Goal: Task Accomplishment & Management: Use online tool/utility

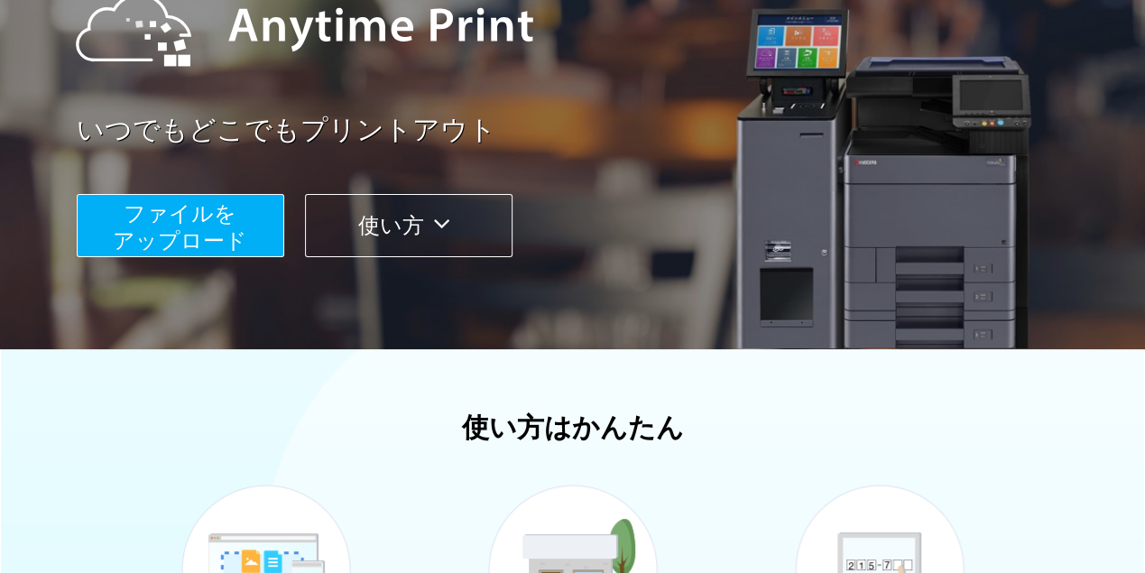
scroll to position [215, 0]
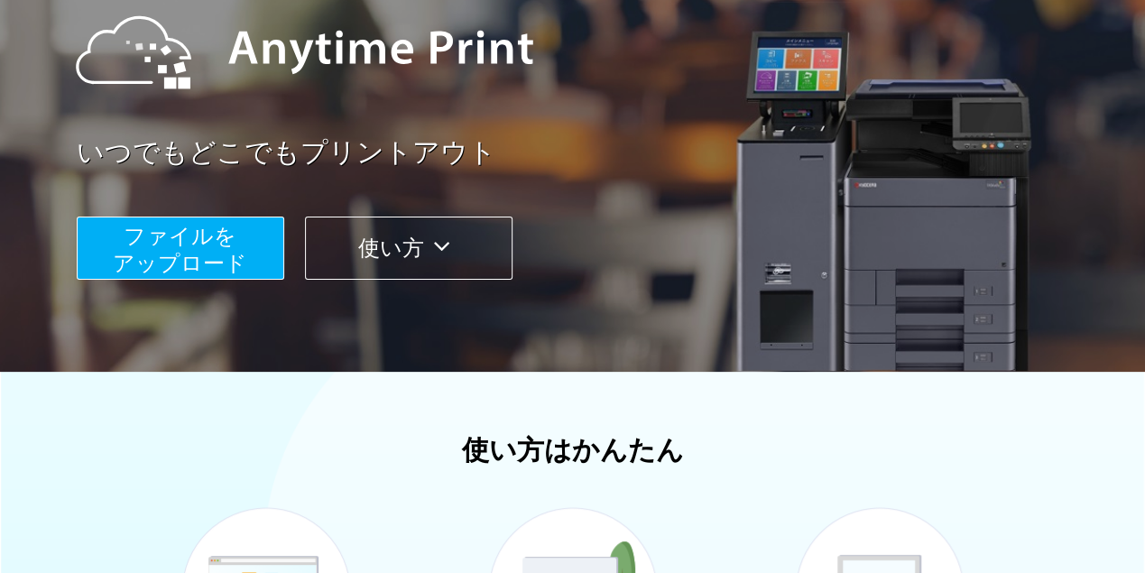
click at [458, 271] on button "使い方" at bounding box center [408, 248] width 207 height 63
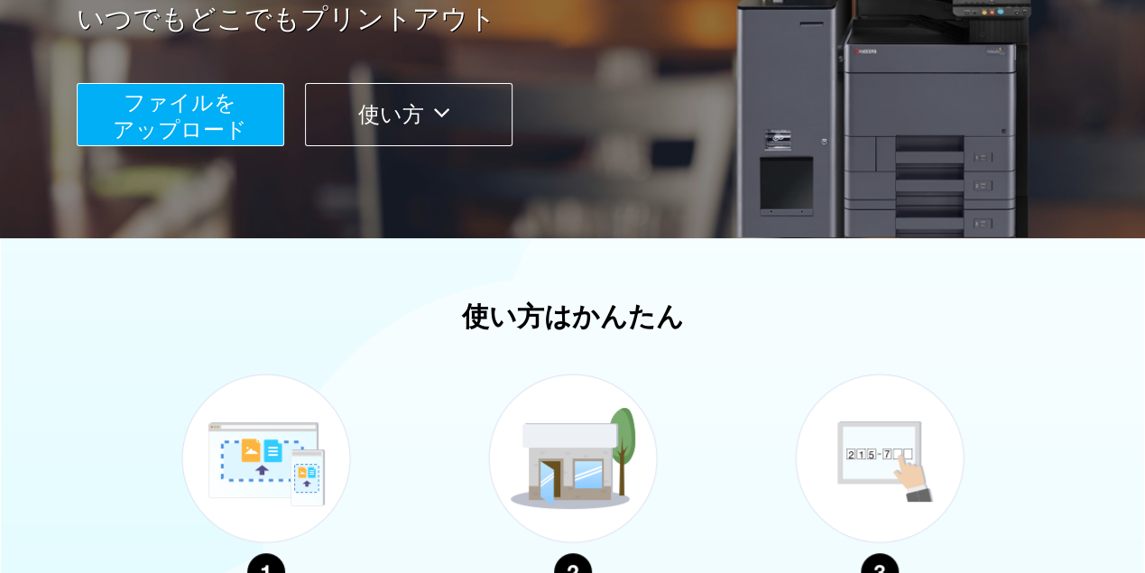
scroll to position [108, 0]
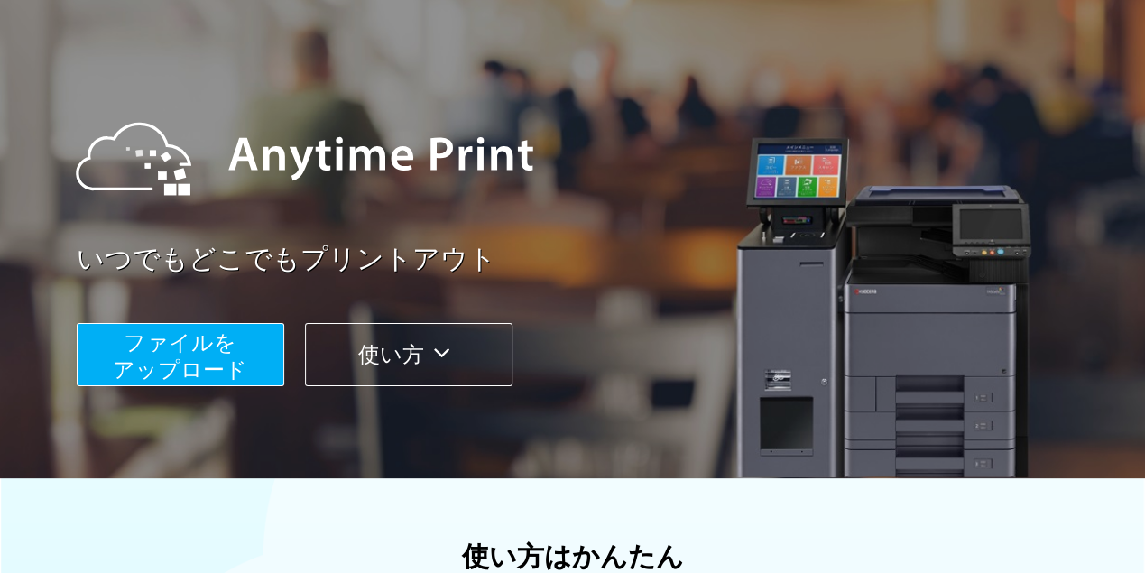
click at [237, 345] on button "ファイルを ​​アップロード" at bounding box center [180, 354] width 207 height 63
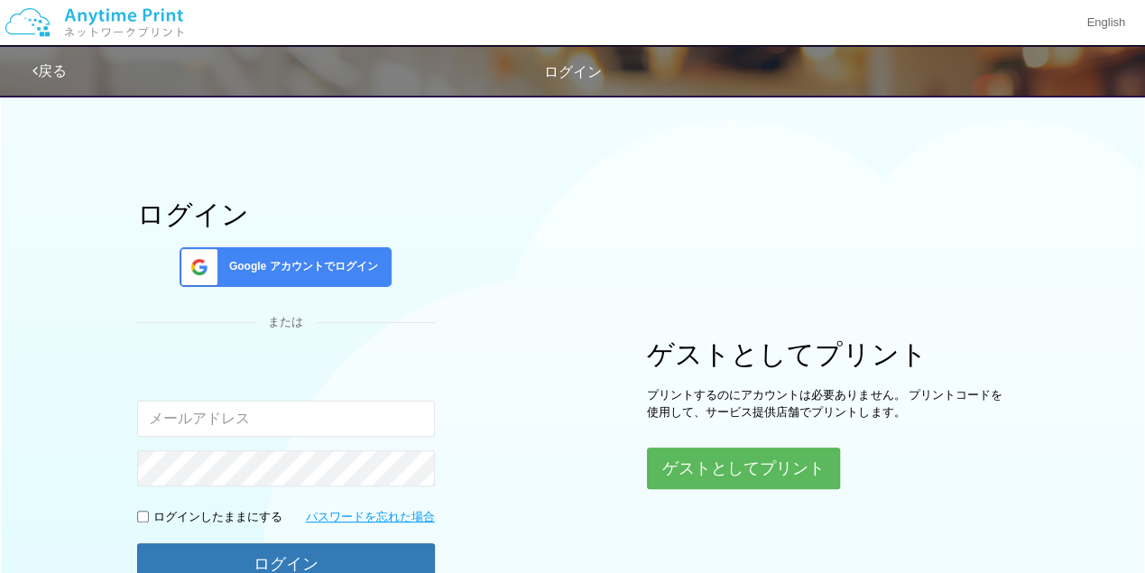
click at [143, 31] on img at bounding box center [94, 22] width 192 height 63
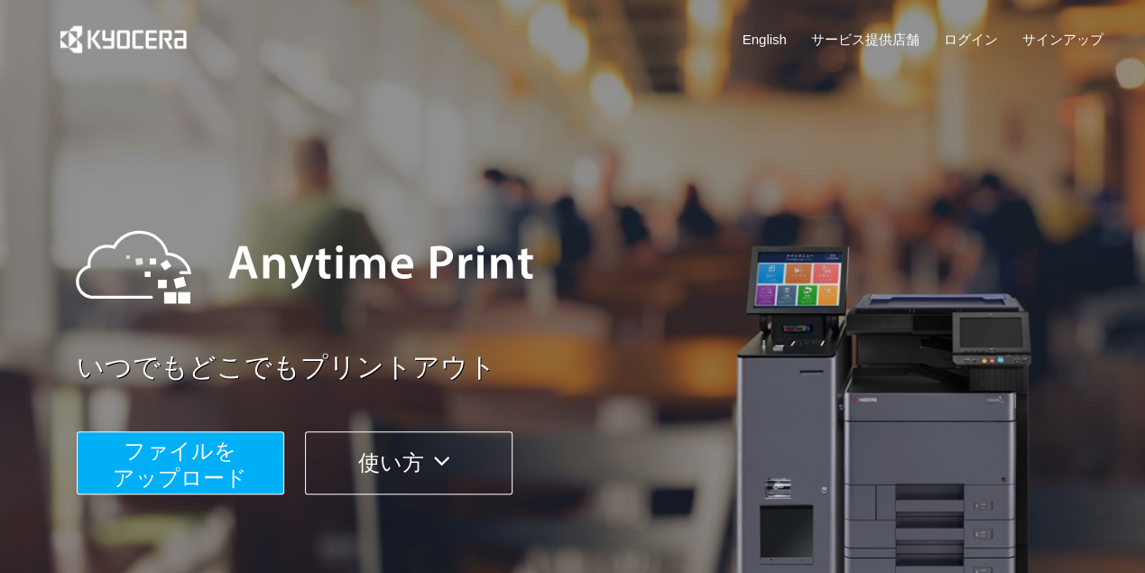
click at [426, 435] on button "使い方" at bounding box center [408, 462] width 207 height 63
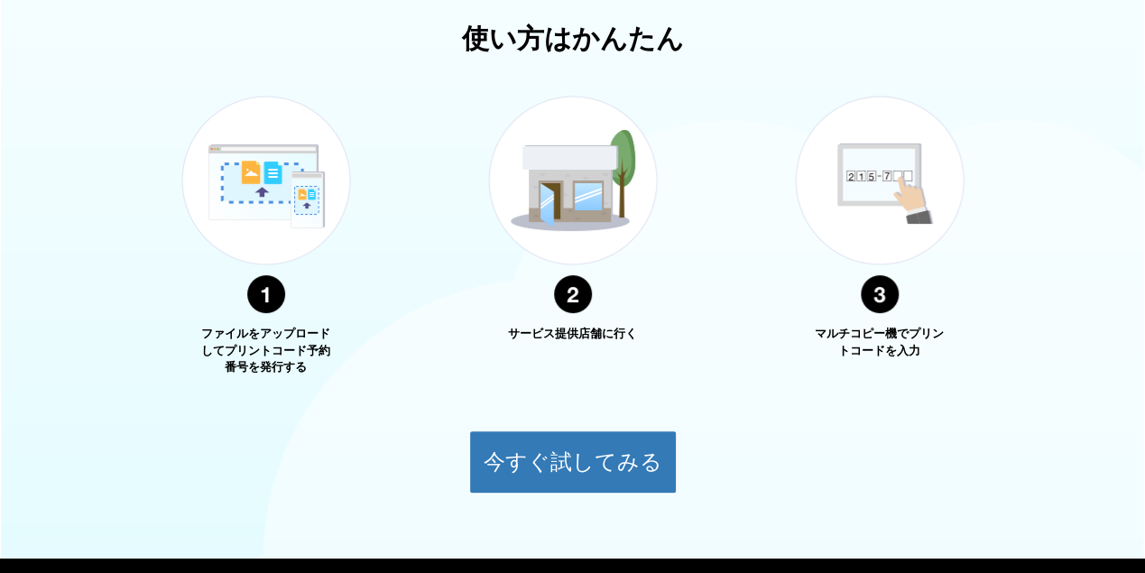
scroll to position [650, 0]
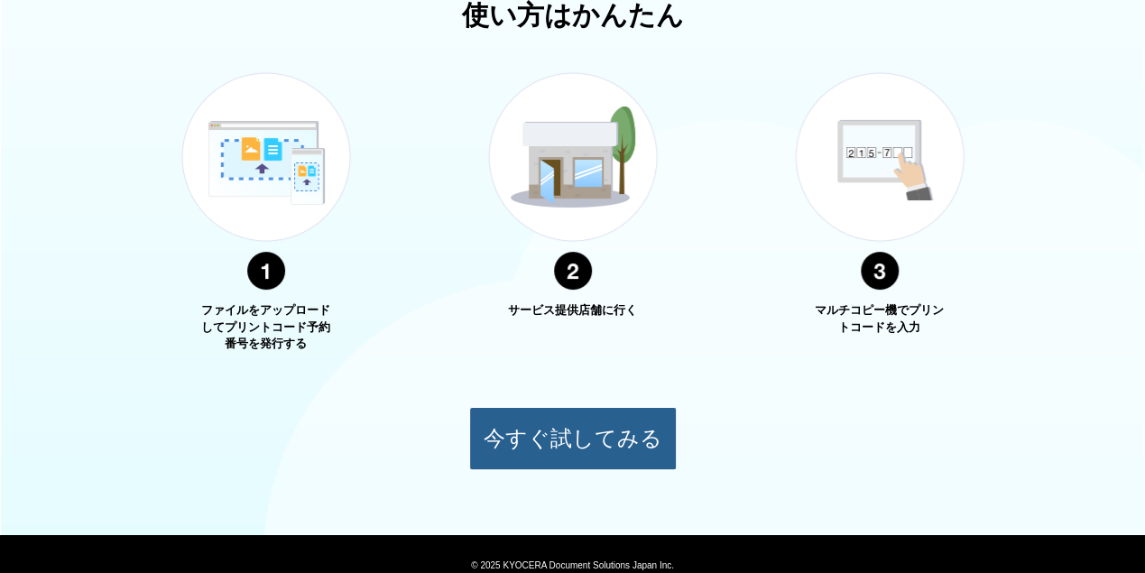
click at [570, 465] on button "今すぐ試してみる" at bounding box center [572, 438] width 207 height 63
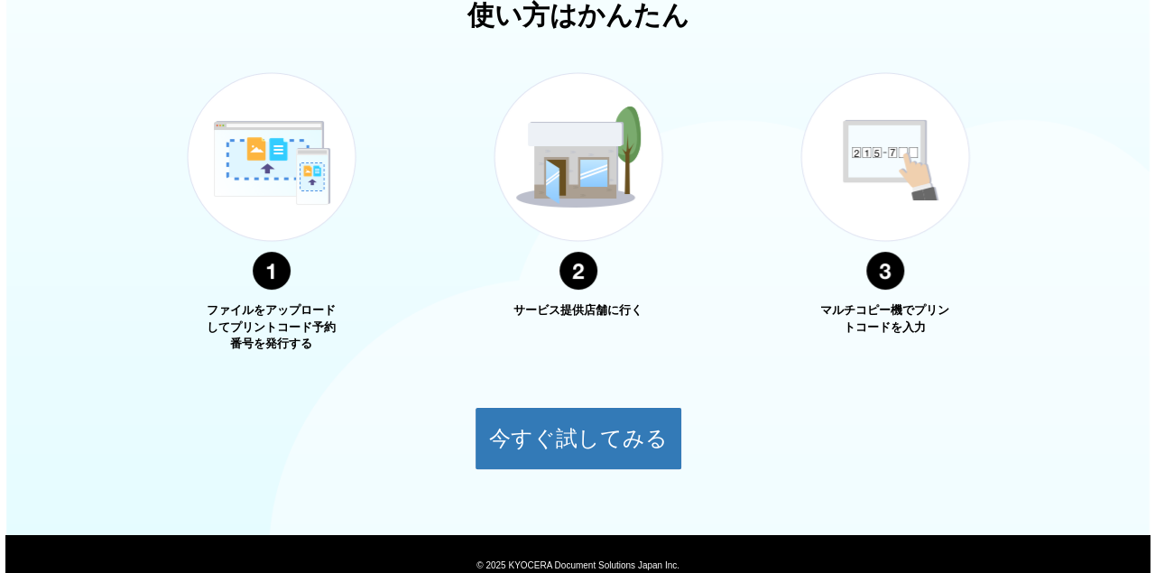
scroll to position [206, 0]
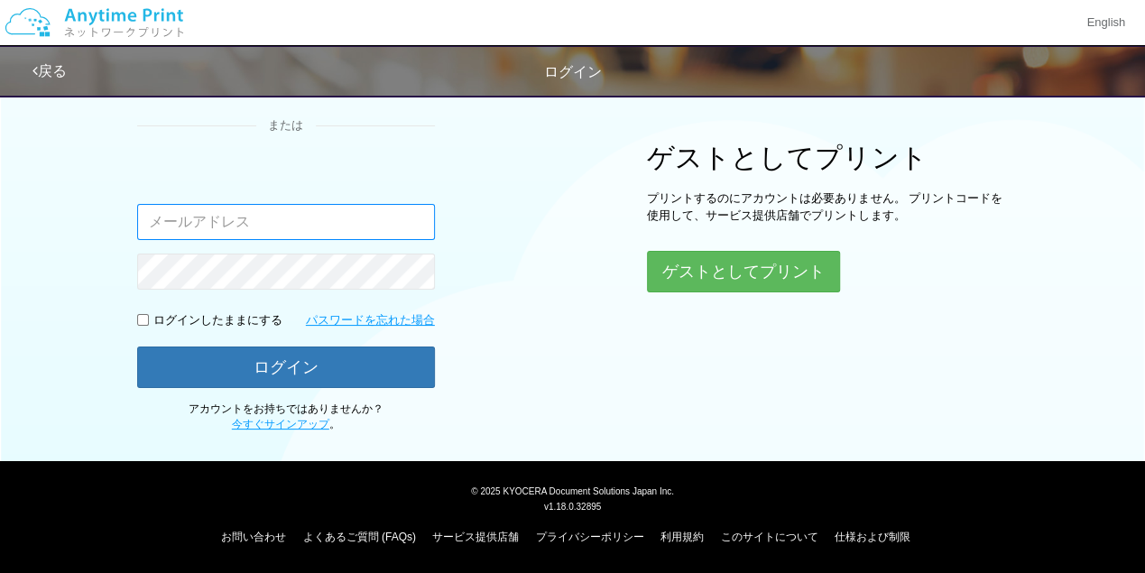
click at [314, 230] on input "email" at bounding box center [286, 222] width 298 height 36
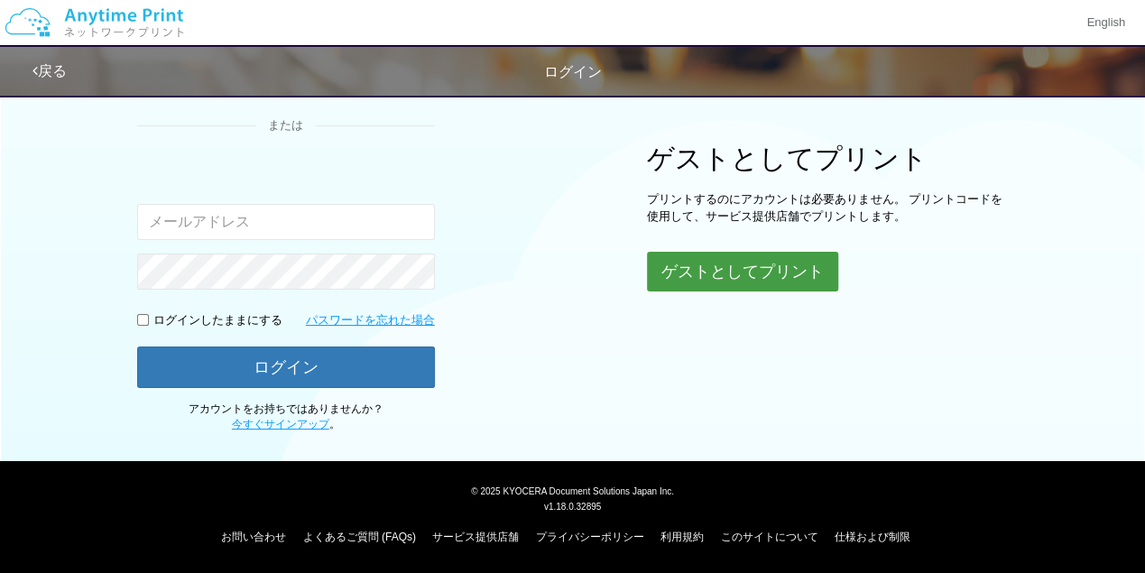
click at [702, 291] on button "ゲストとしてプリント" at bounding box center [742, 272] width 191 height 40
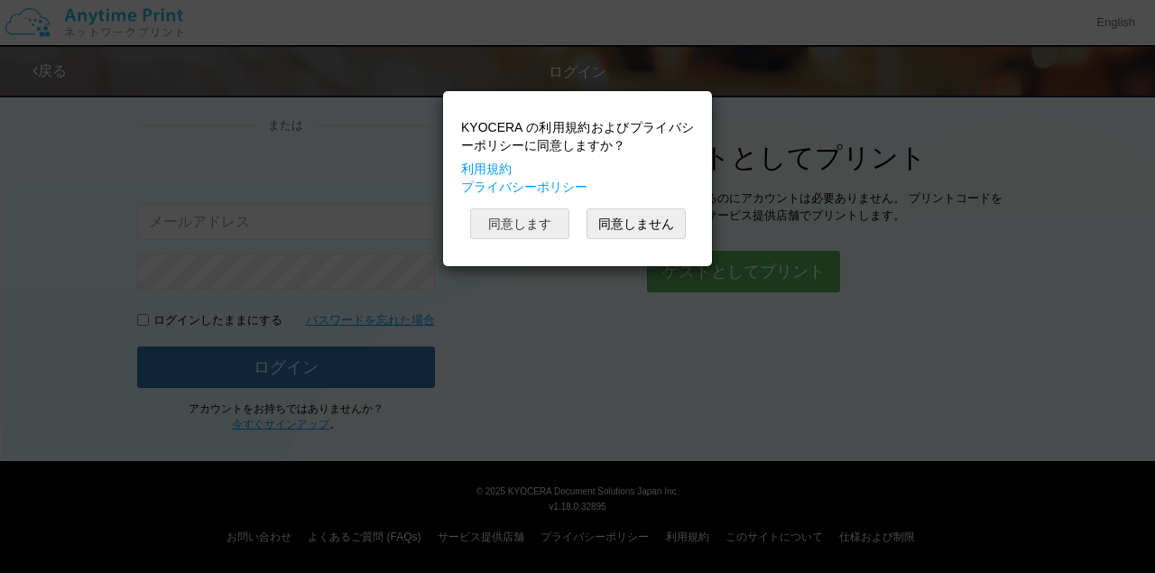
click at [519, 239] on button "同意します" at bounding box center [519, 223] width 99 height 31
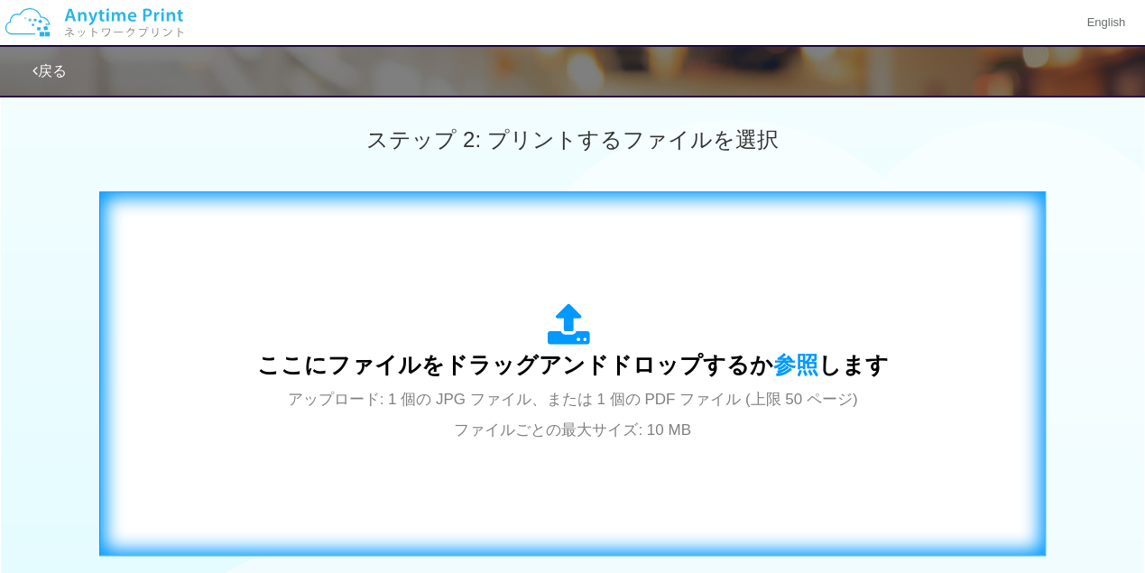
scroll to position [483, 0]
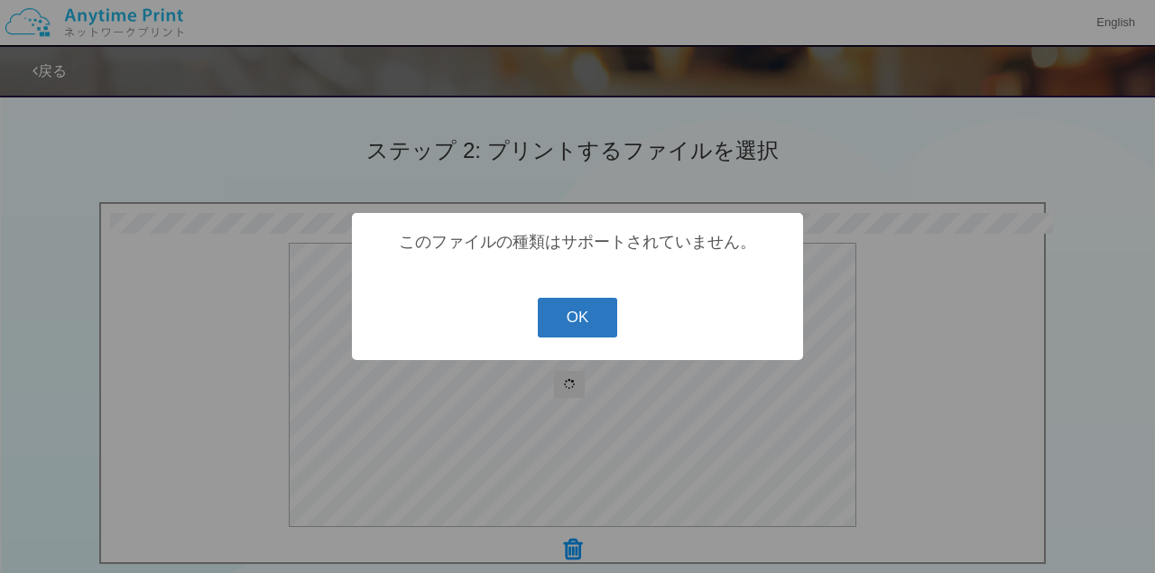
click at [597, 317] on button "OK" at bounding box center [578, 318] width 80 height 40
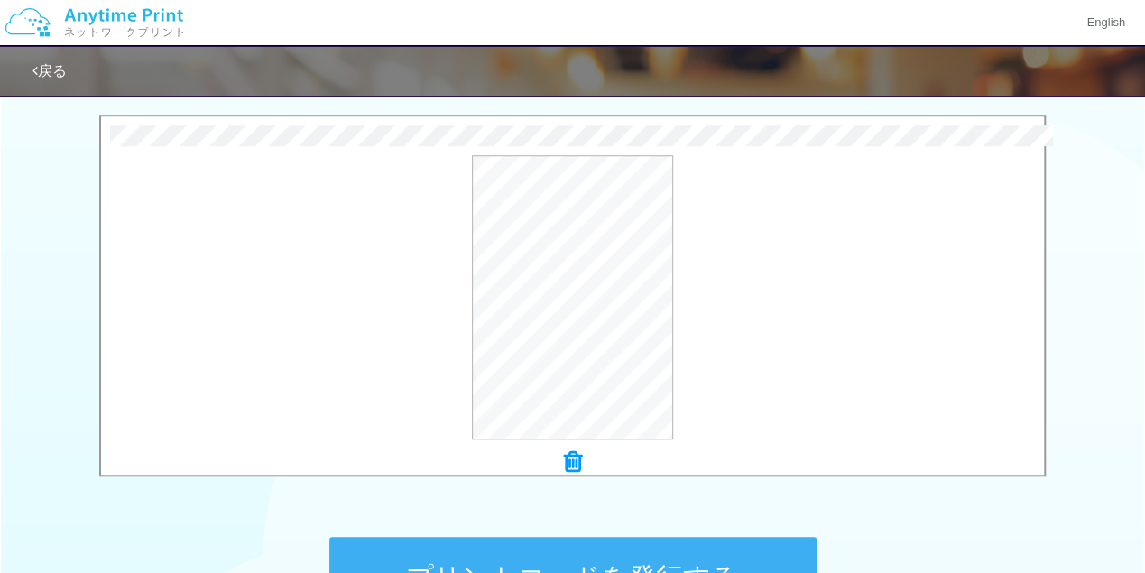
scroll to position [603, 0]
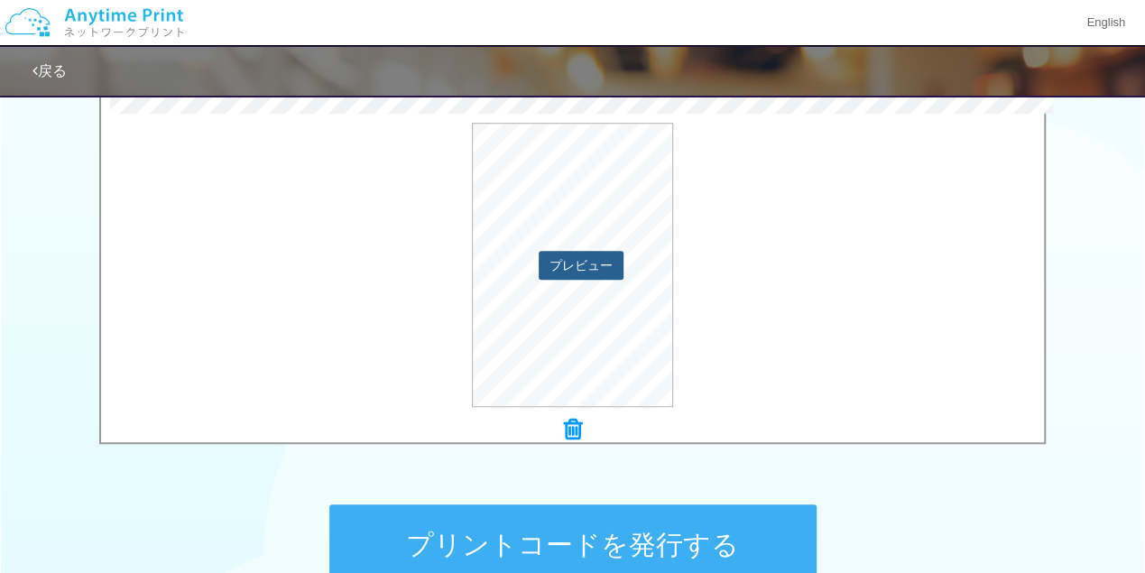
click at [598, 275] on button "プレビュー" at bounding box center [581, 265] width 85 height 29
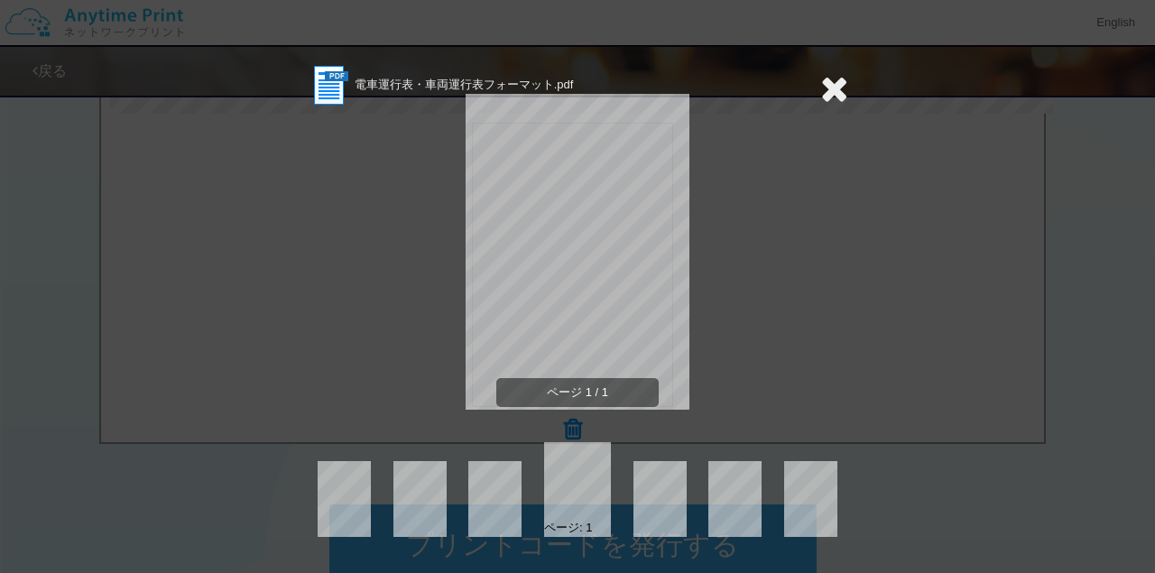
click at [843, 76] on icon at bounding box center [834, 88] width 28 height 36
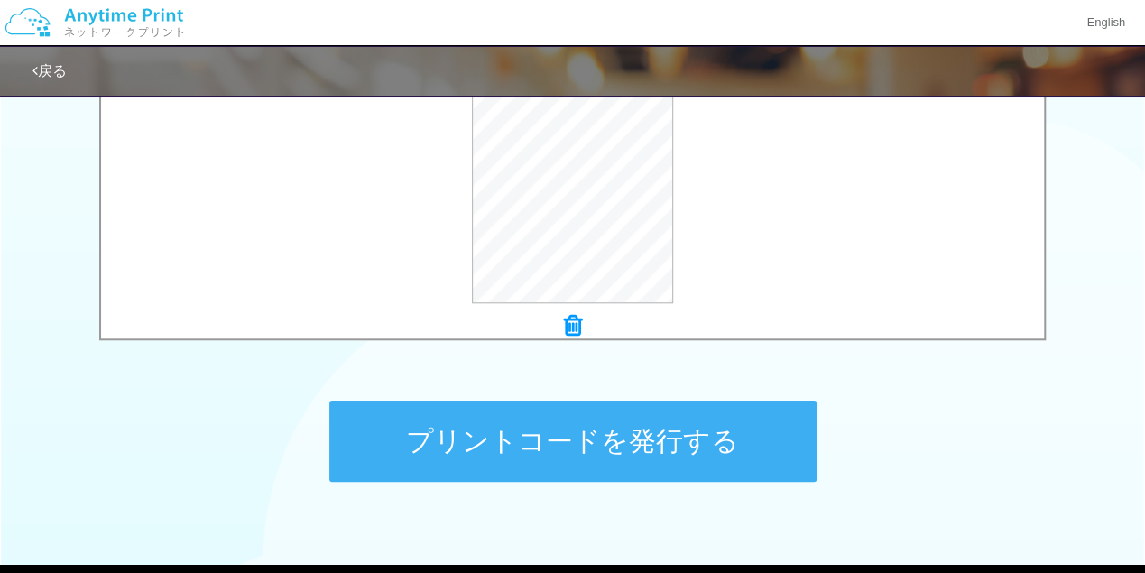
scroll to position [724, 0]
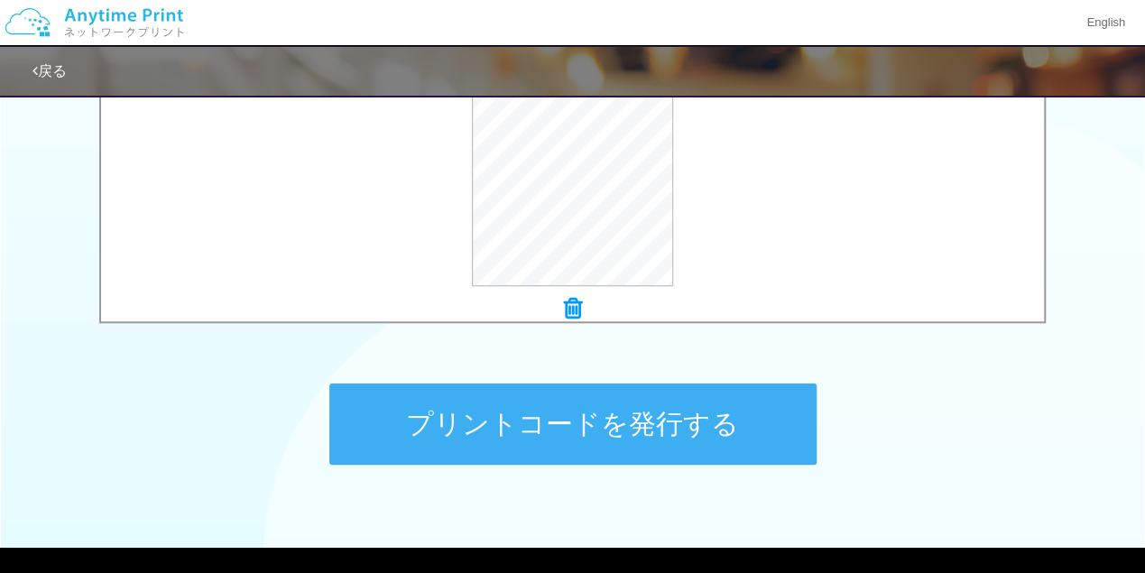
click at [692, 450] on button "プリントコードを発行する" at bounding box center [572, 423] width 487 height 81
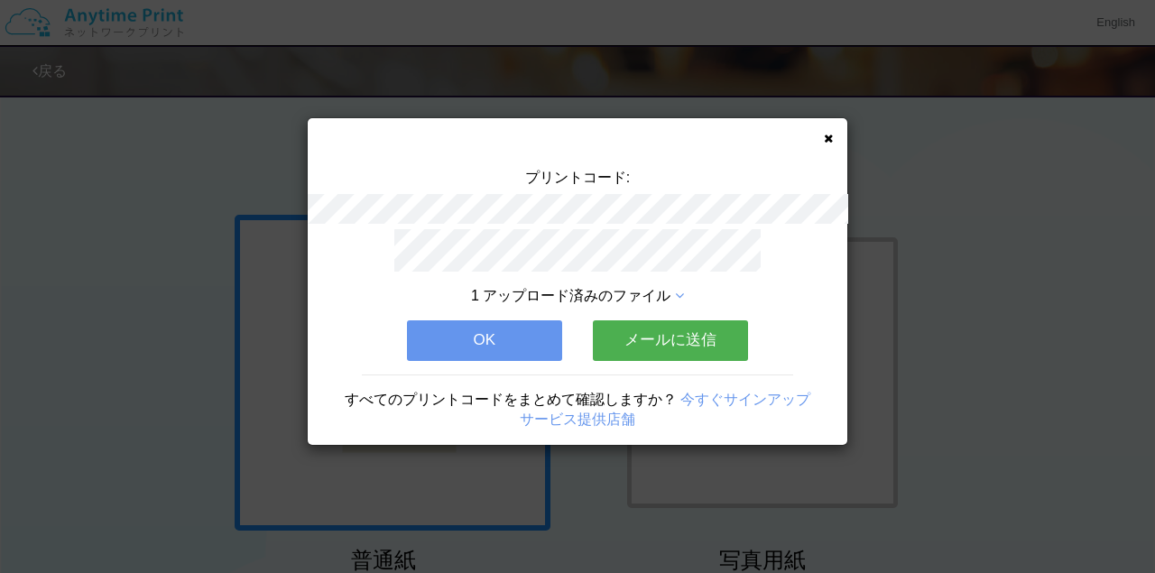
click at [679, 289] on icon at bounding box center [679, 296] width 9 height 14
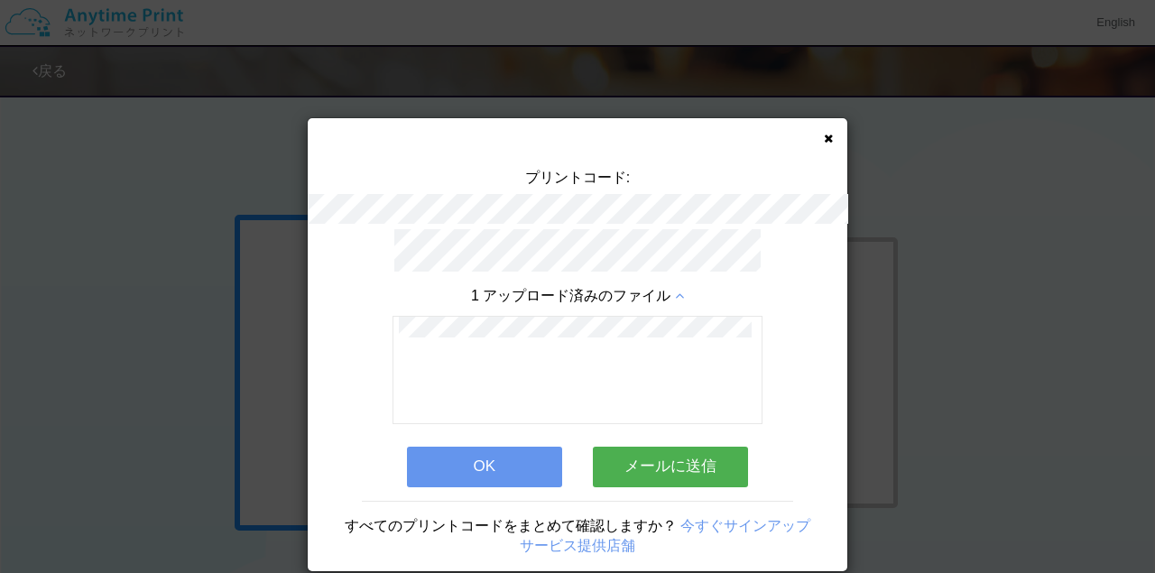
click at [679, 289] on icon at bounding box center [679, 296] width 9 height 14
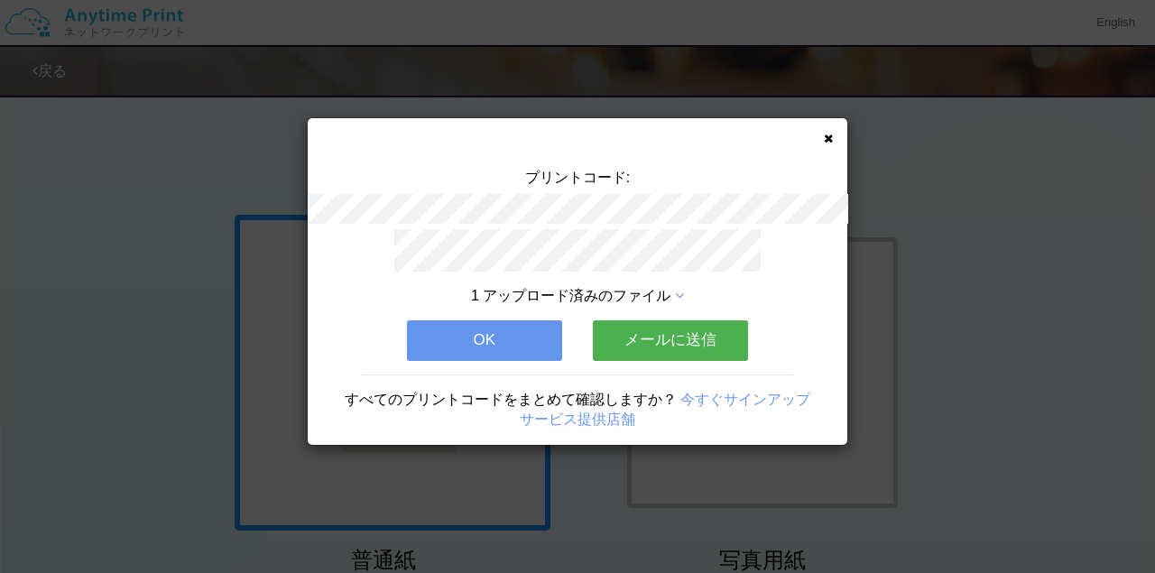
click at [506, 334] on button "OK" at bounding box center [484, 340] width 155 height 40
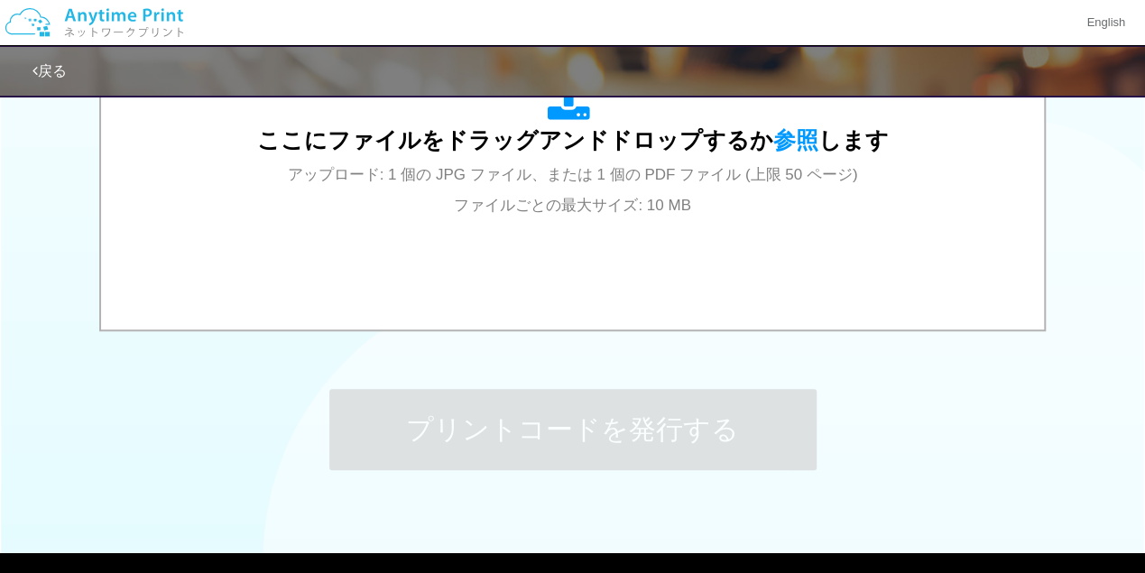
scroll to position [722, 0]
